Goal: Information Seeking & Learning: Learn about a topic

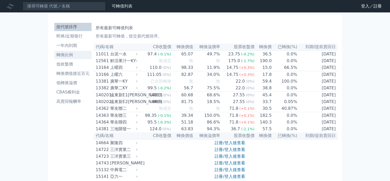
click at [68, 54] on li "轉換比例" at bounding box center [72, 55] width 37 height 6
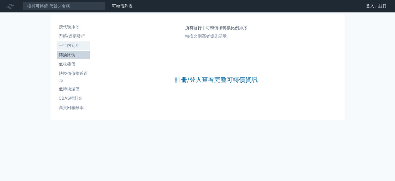
click at [70, 45] on li "一年內到期" at bounding box center [73, 45] width 33 height 6
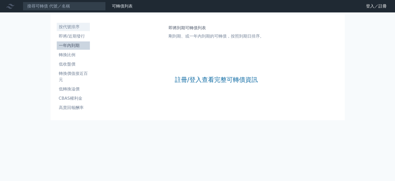
click at [66, 29] on li "按代號排序" at bounding box center [73, 27] width 33 height 6
